Goal: Ask a question: Seek information or help from site administrators or community

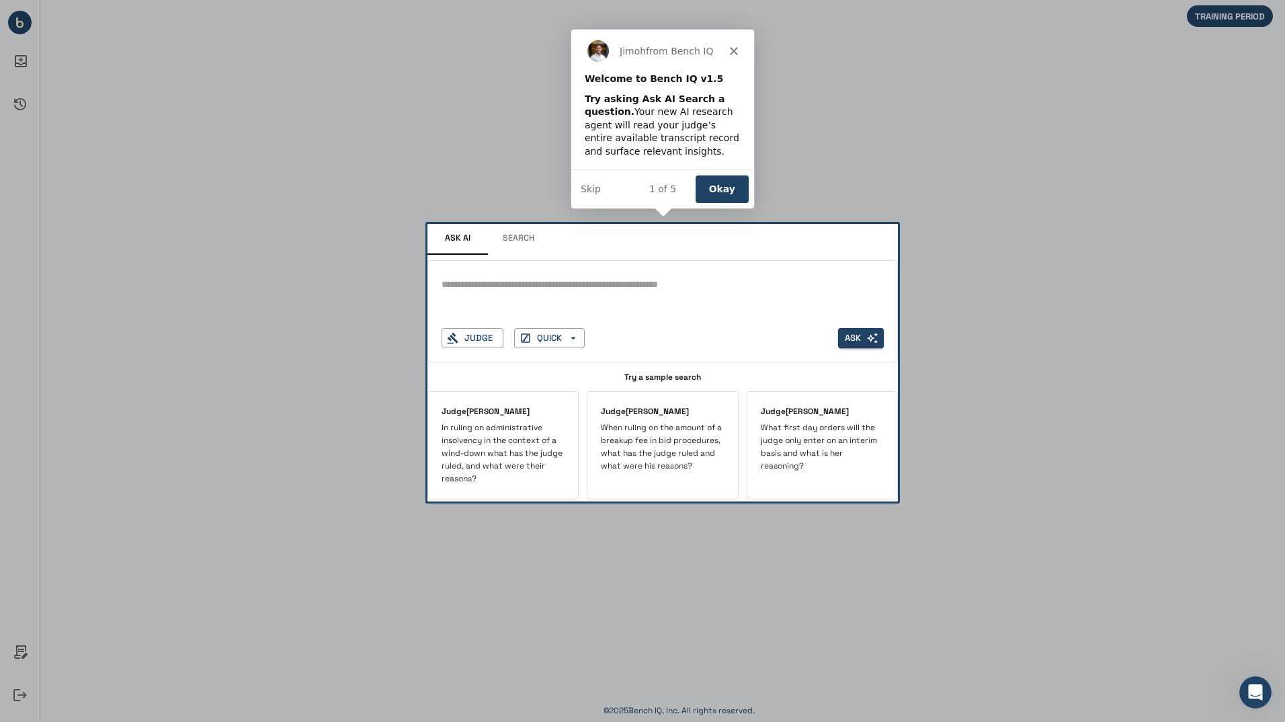
click at [646, 310] on div "Product tour overlay" at bounding box center [642, 361] width 1285 height 722
click at [731, 49] on icon "Close" at bounding box center [733, 49] width 8 height 8
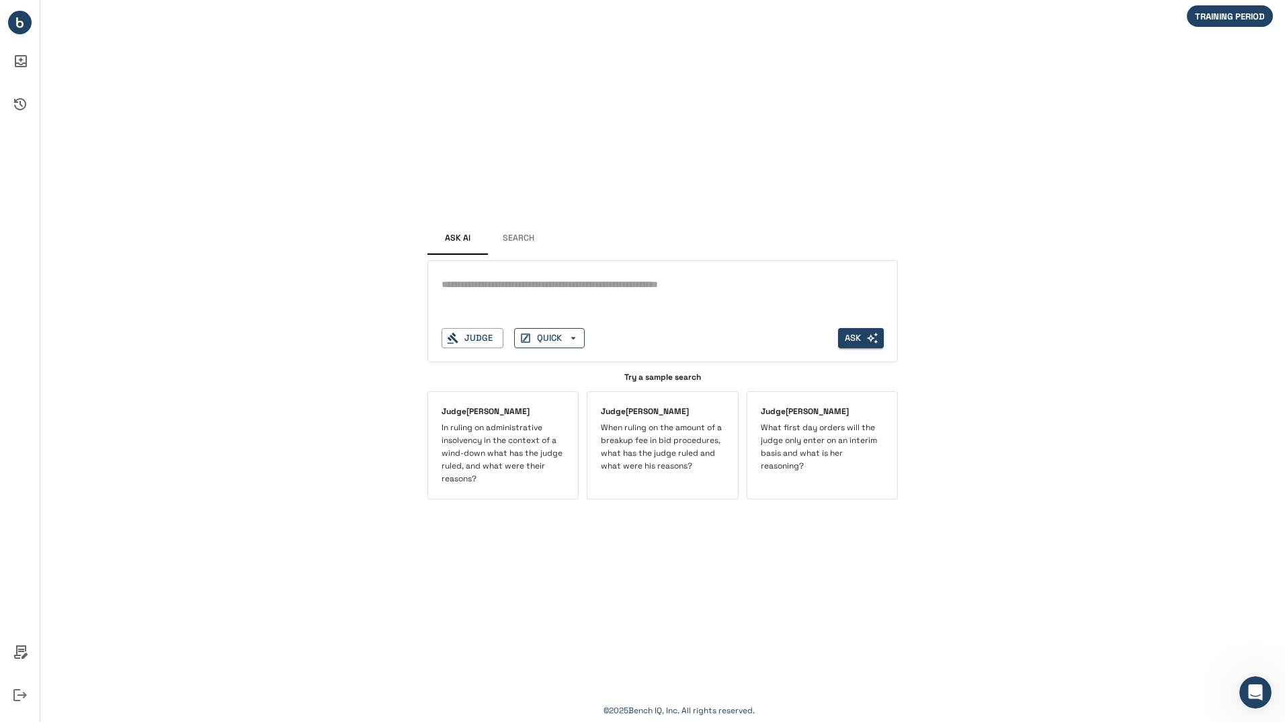
click at [548, 333] on button "QUICK" at bounding box center [549, 338] width 71 height 21
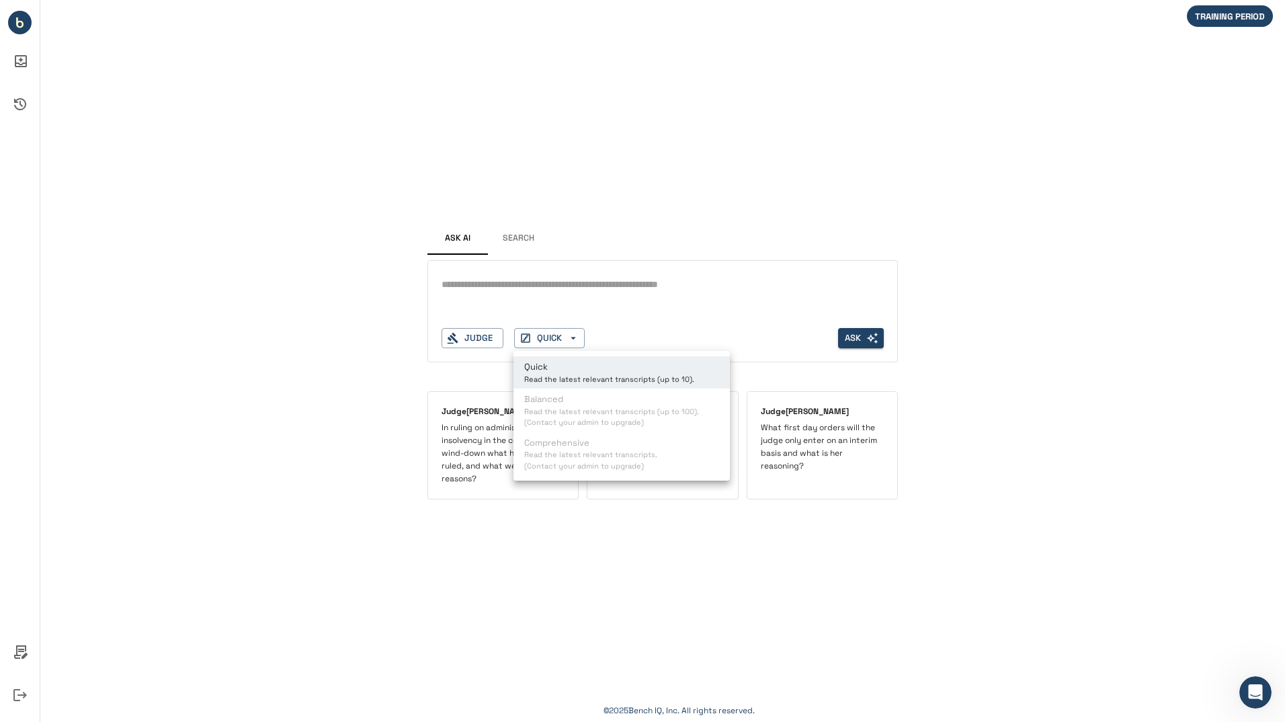
click at [471, 332] on div at bounding box center [642, 361] width 1285 height 722
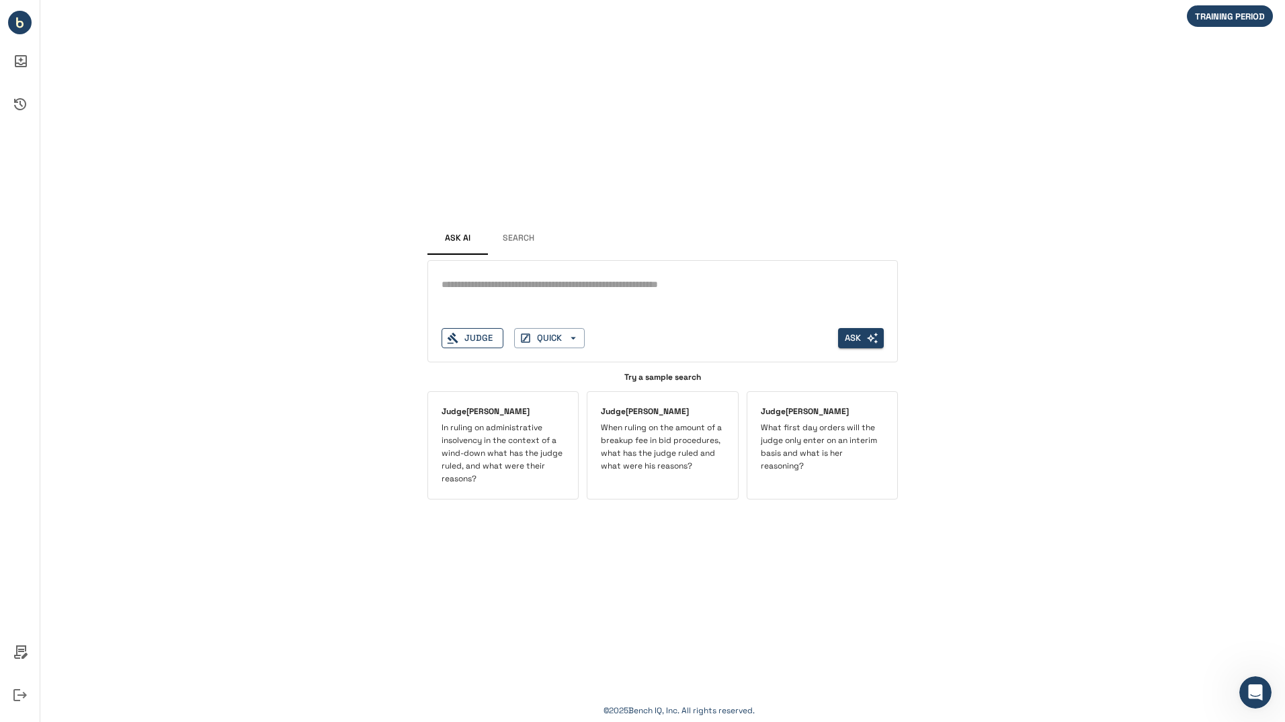
click at [480, 337] on button "Judge" at bounding box center [473, 338] width 62 height 21
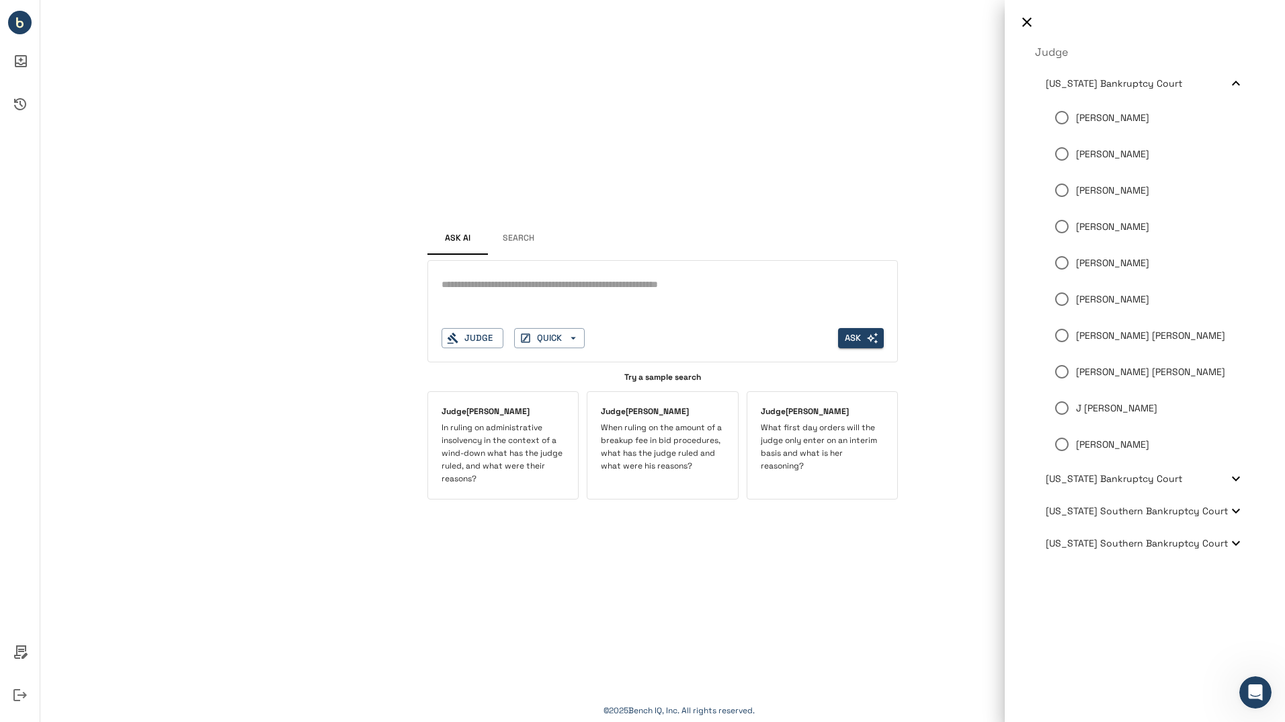
click at [696, 300] on div at bounding box center [642, 361] width 1285 height 722
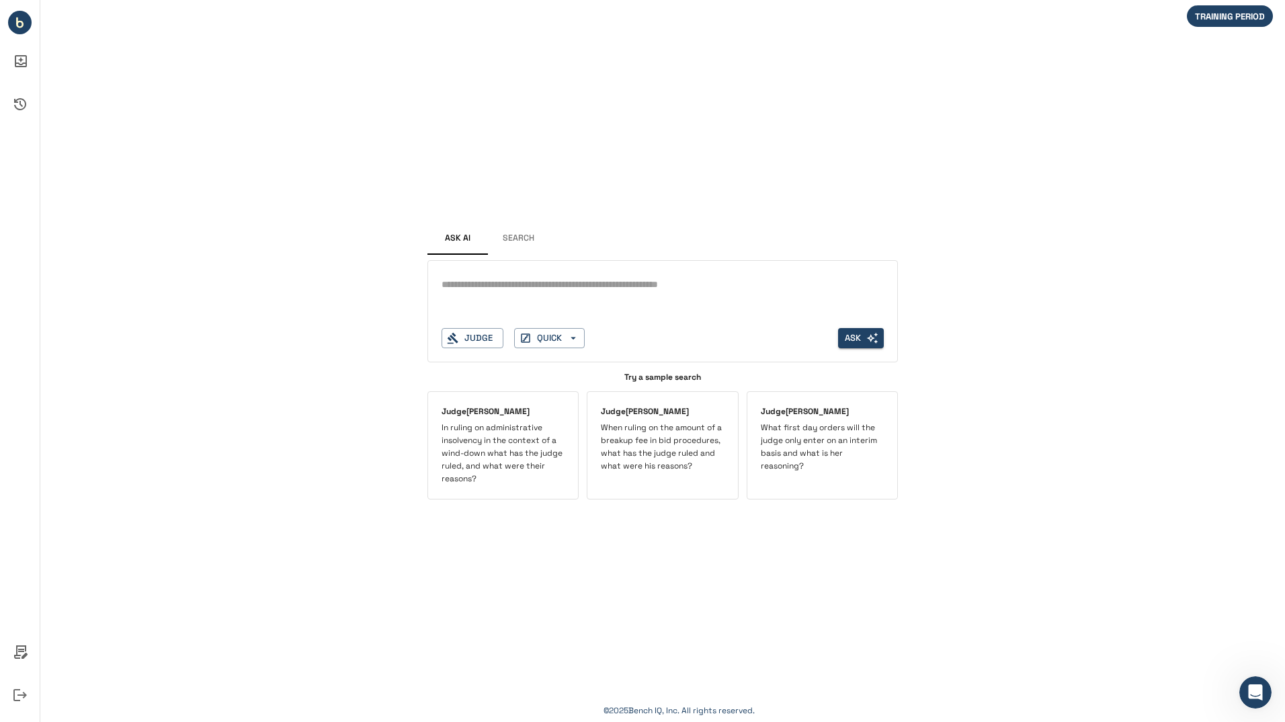
click at [680, 288] on textarea at bounding box center [663, 284] width 442 height 15
type textarea "**********"
click at [865, 339] on button "Ask" at bounding box center [861, 338] width 46 height 21
click at [518, 233] on button "Search" at bounding box center [518, 239] width 61 height 32
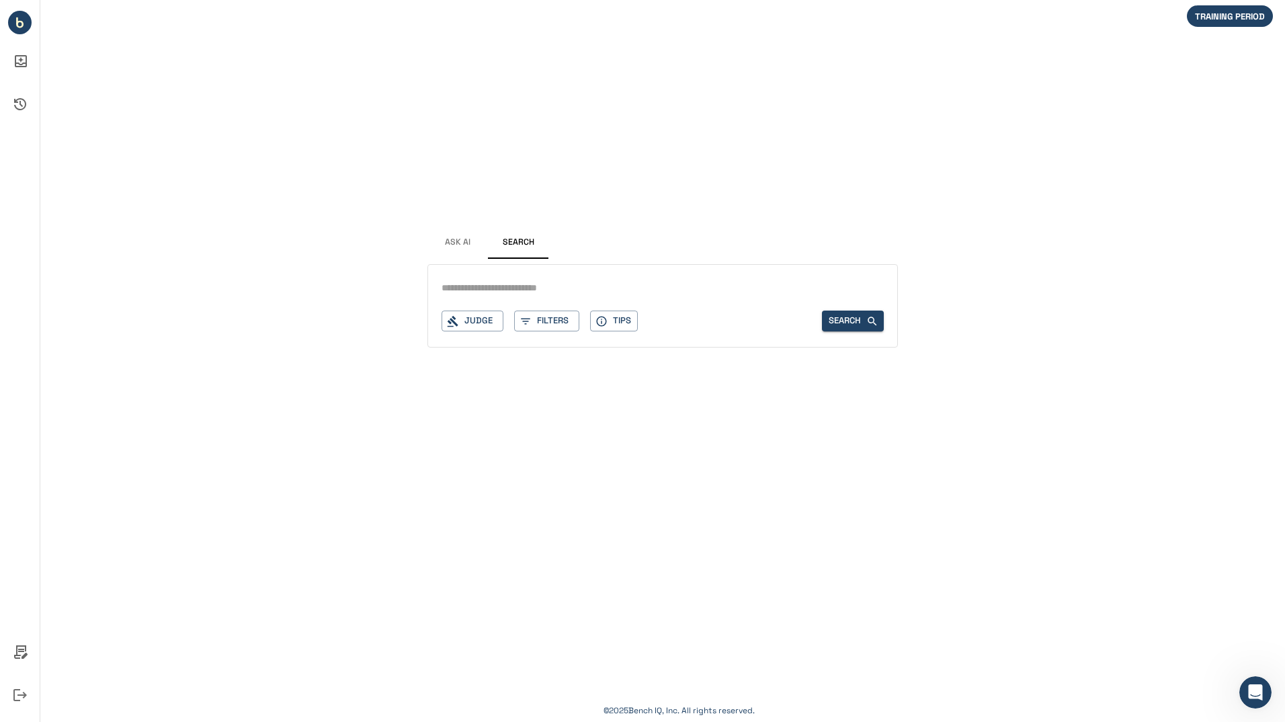
click at [538, 286] on input "text" at bounding box center [663, 287] width 442 height 19
type input "*"
type input "**********"
click at [845, 322] on button "Search" at bounding box center [853, 321] width 62 height 21
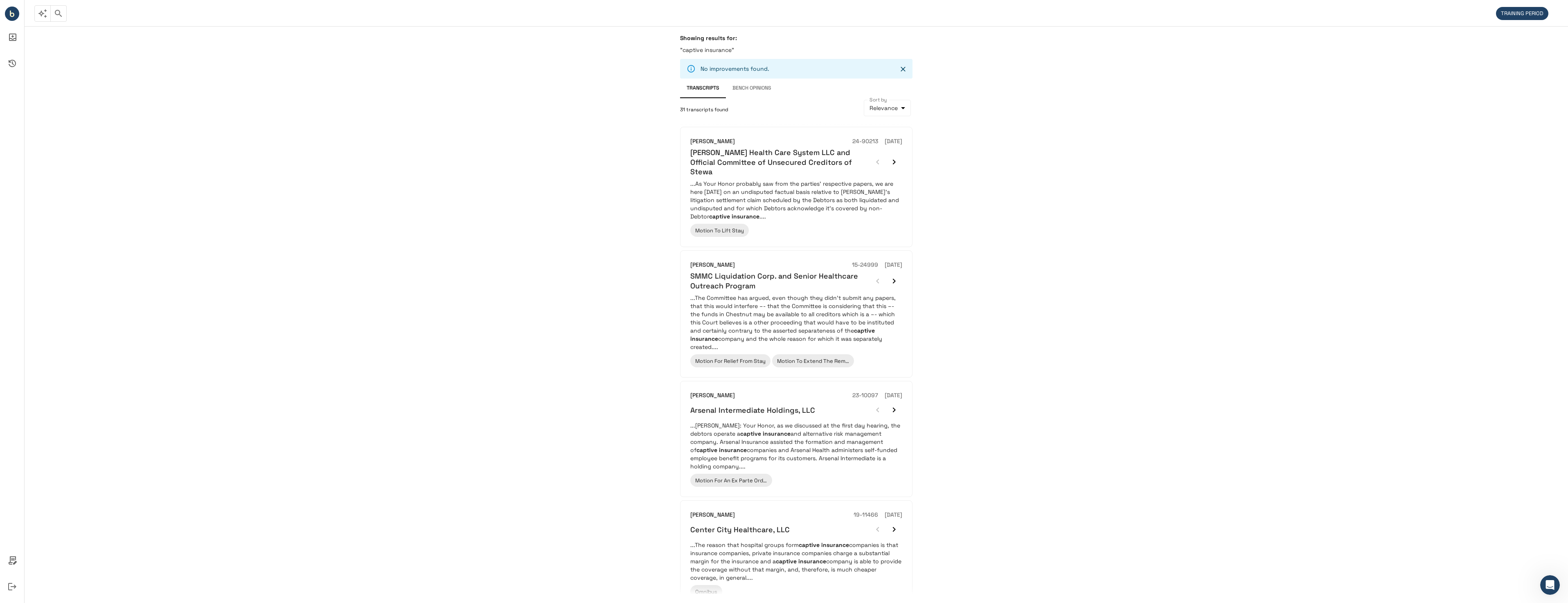
click at [782, 285] on div "Showing results for: "captive insurance" No improvements found. Transcripts Ben…" at bounding box center [796, 315] width 1544 height 577
